Goal: Navigation & Orientation: Find specific page/section

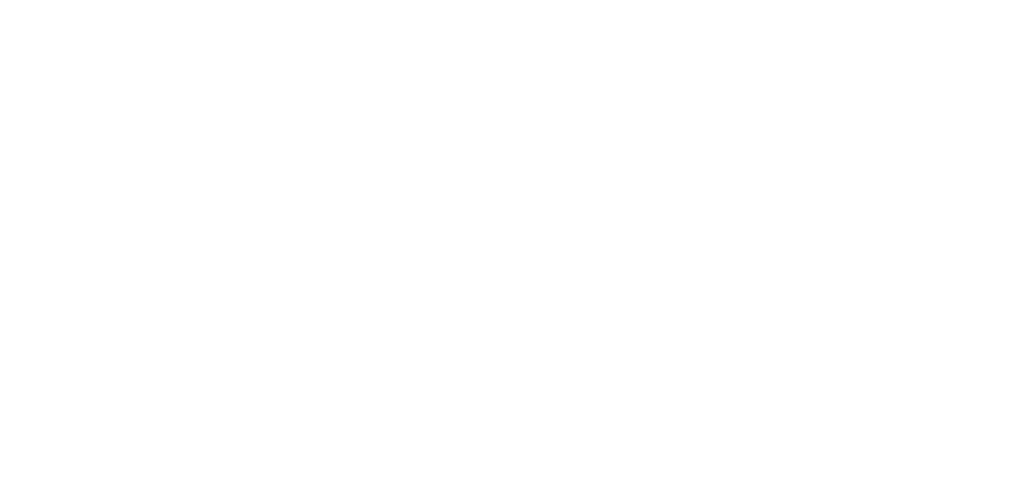
scroll to position [1596, 0]
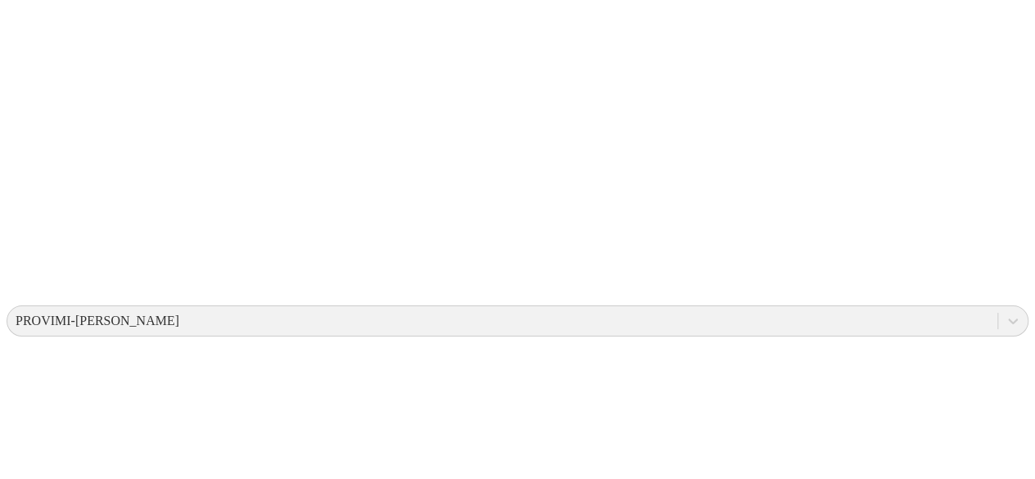
scroll to position [271, 0]
